Goal: Navigation & Orientation: Find specific page/section

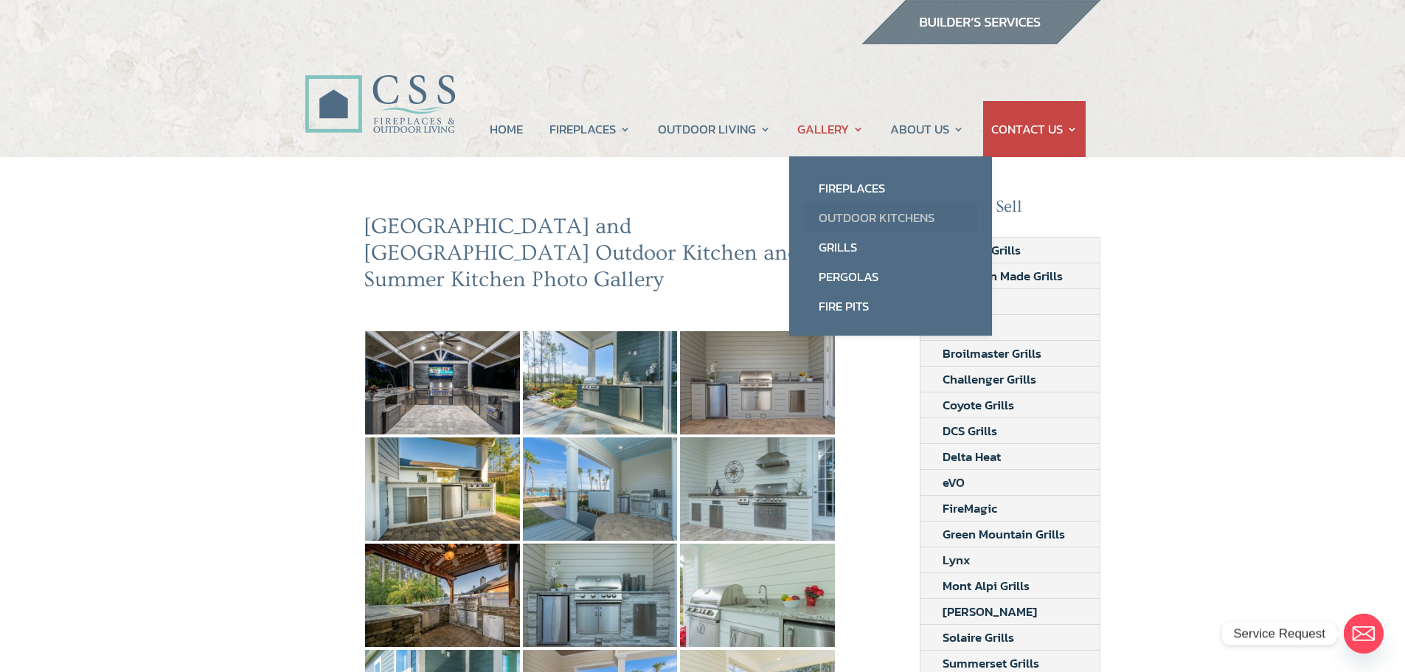
click at [870, 221] on link "Outdoor Kitchens" at bounding box center [890, 218] width 173 height 30
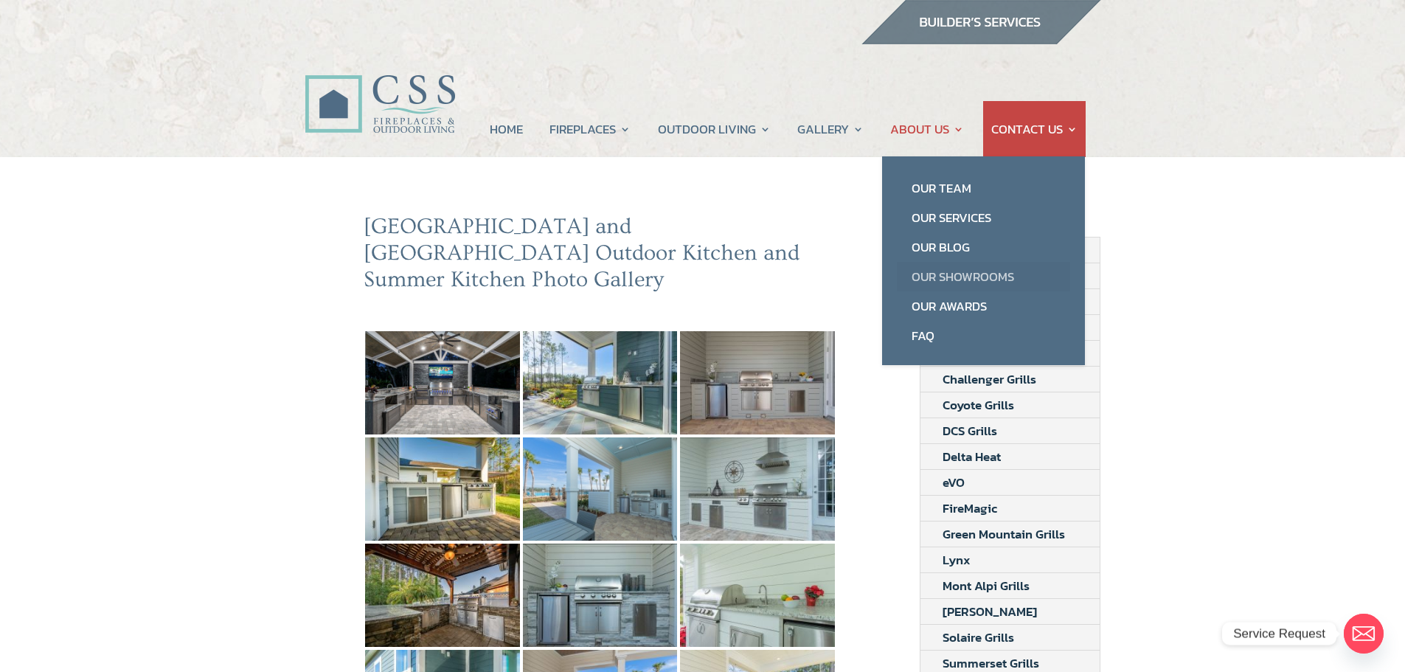
click at [957, 276] on link "Our Showrooms" at bounding box center [983, 277] width 173 height 30
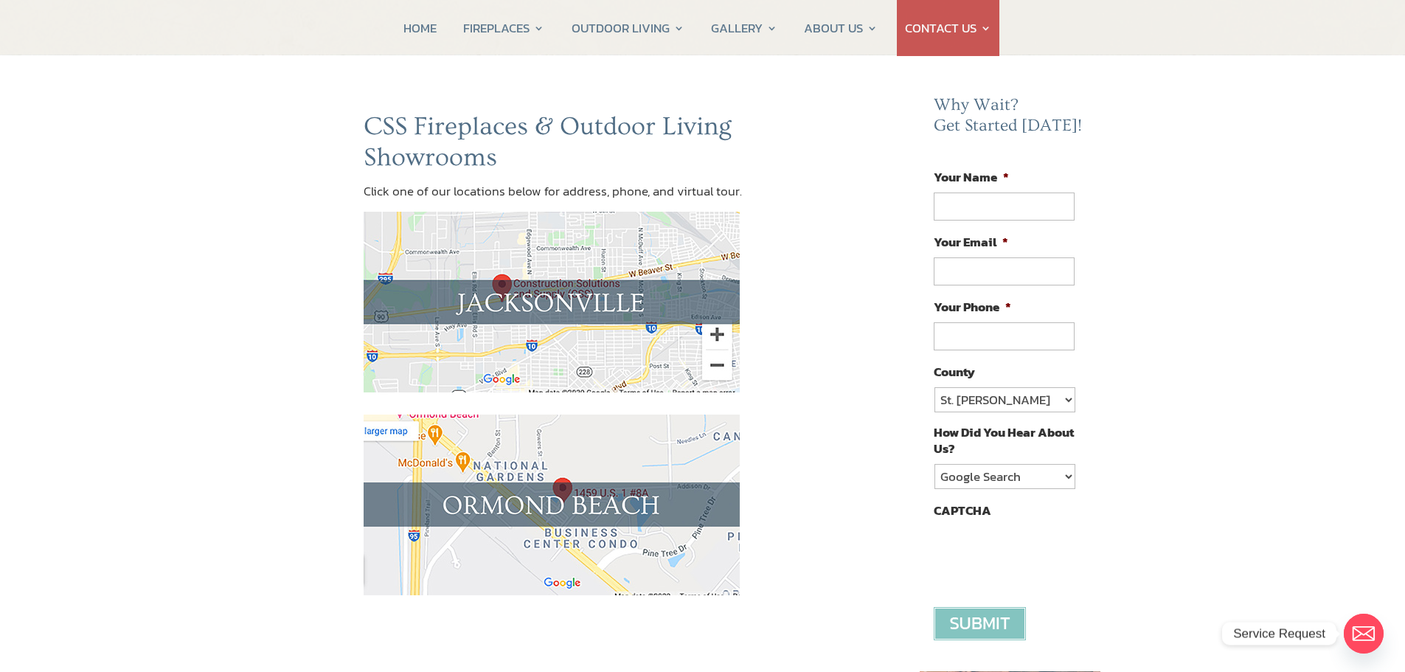
scroll to position [148, 0]
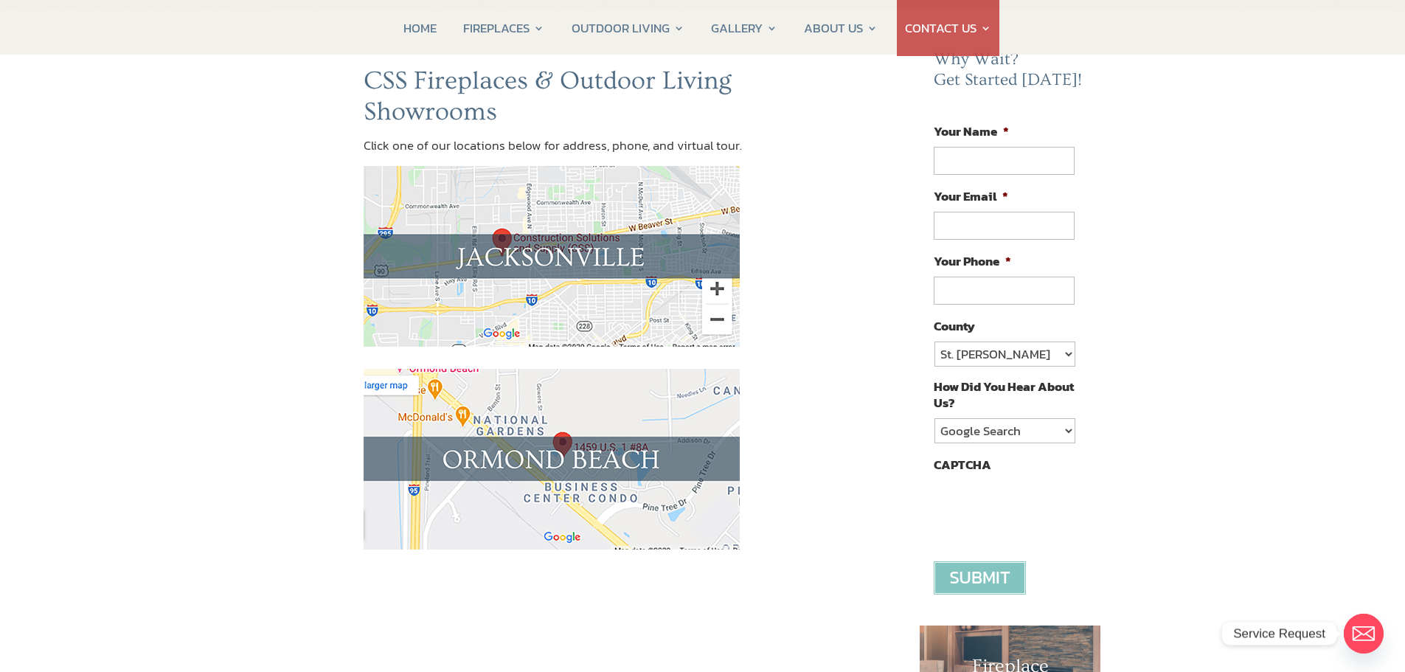
click at [552, 446] on img at bounding box center [552, 459] width 376 height 181
